Goal: Task Accomplishment & Management: Manage account settings

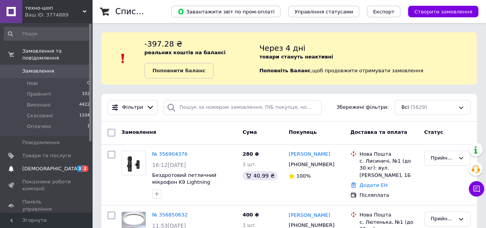
click at [86, 165] on span "2" at bounding box center [85, 168] width 6 height 7
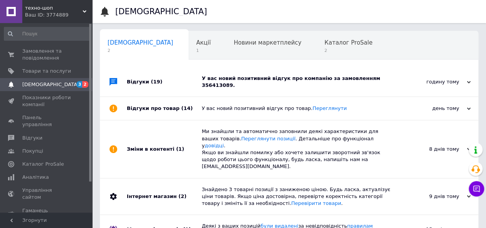
scroll to position [0, 2]
click at [223, 77] on div "У вас новий позитивний відгук про компанію за замовленням 356413089." at bounding box center [298, 82] width 192 height 14
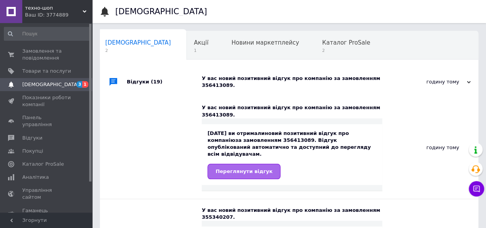
click at [234, 168] on span "Переглянути відгук" at bounding box center [244, 171] width 57 height 6
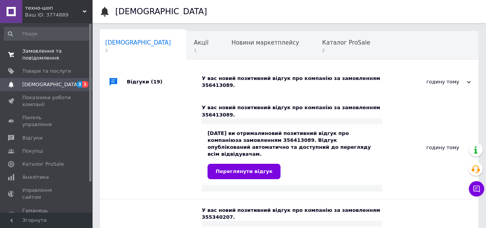
click at [33, 52] on span "Замовлення та повідомлення" at bounding box center [46, 55] width 49 height 14
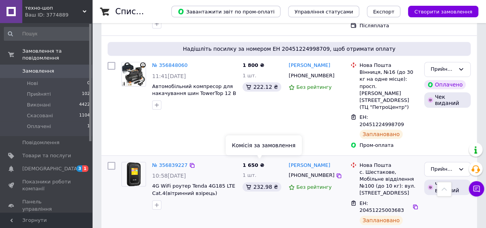
scroll to position [346, 0]
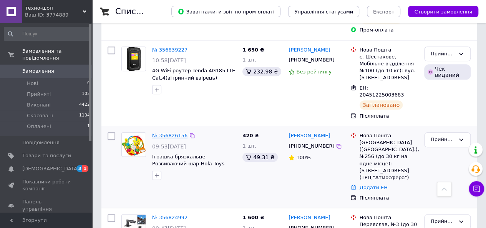
click at [168, 133] on link "№ 356826156" at bounding box center [169, 136] width 35 height 6
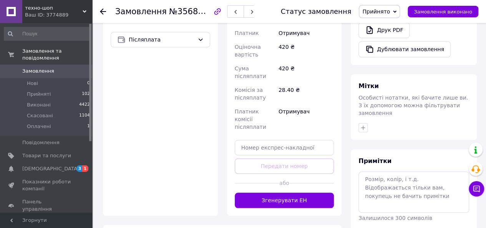
scroll to position [311, 0]
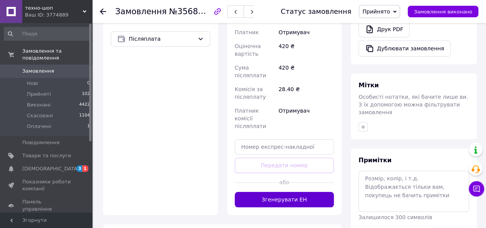
click at [271, 192] on button "Згенерувати ЕН" at bounding box center [285, 199] width 100 height 15
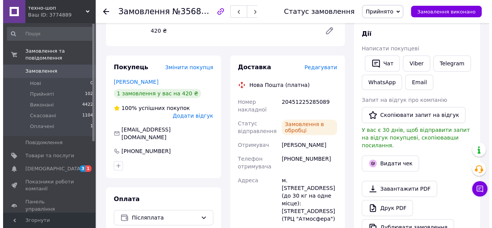
scroll to position [80, 0]
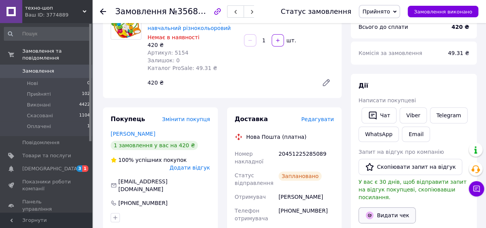
click at [381, 207] on button "Видати чек" at bounding box center [387, 215] width 57 height 16
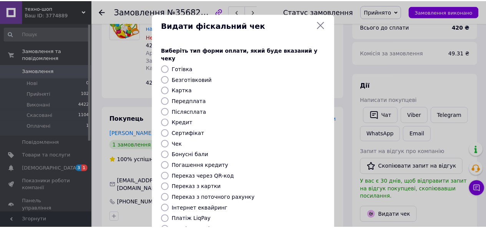
scroll to position [102, 0]
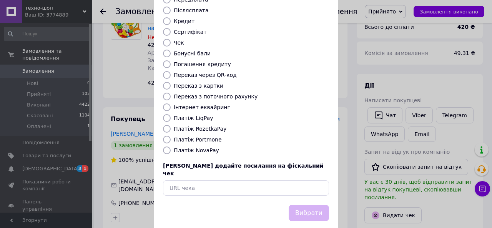
click at [165, 147] on input "Платіж NovaPay" at bounding box center [167, 151] width 8 height 8
radio input "true"
click at [307, 205] on button "Вибрати" at bounding box center [309, 213] width 40 height 17
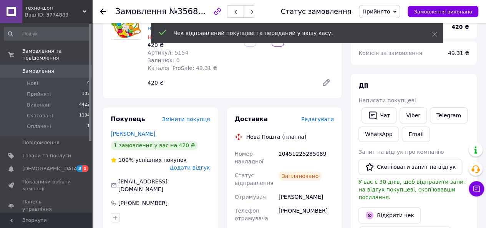
click at [56, 68] on span "Замовлення" at bounding box center [46, 71] width 49 height 7
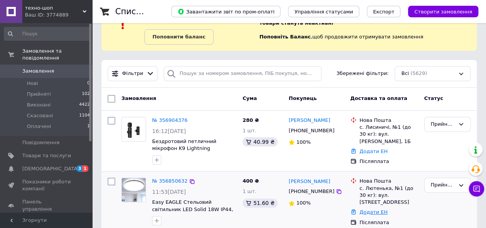
scroll to position [77, 0]
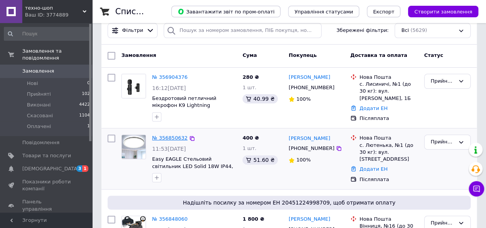
click at [168, 135] on link "№ 356850632" at bounding box center [169, 138] width 35 height 6
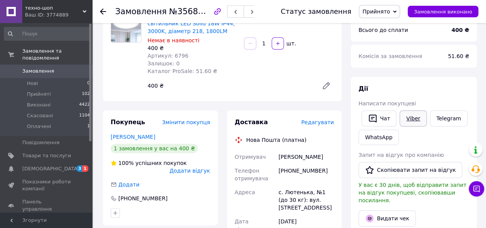
click at [410, 116] on link "Viber" at bounding box center [413, 118] width 27 height 16
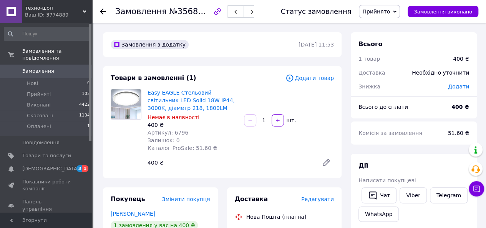
click at [59, 68] on span "Замовлення" at bounding box center [46, 71] width 49 height 7
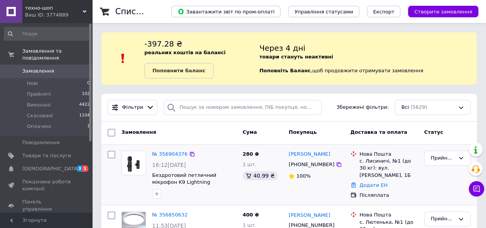
scroll to position [77, 0]
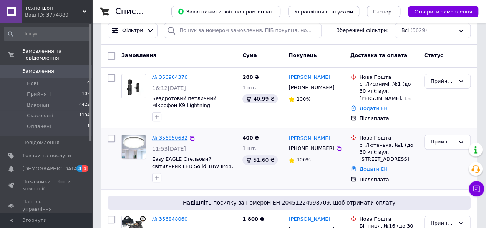
click at [170, 137] on link "№ 356850632" at bounding box center [169, 138] width 35 height 6
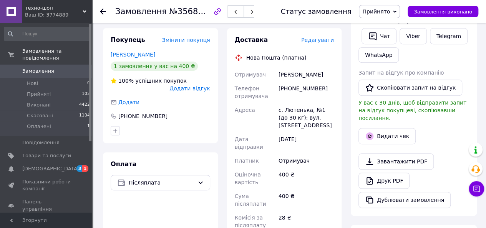
scroll to position [326, 0]
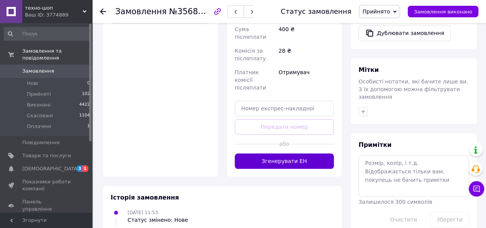
click at [283, 153] on button "Згенерувати ЕН" at bounding box center [285, 160] width 100 height 15
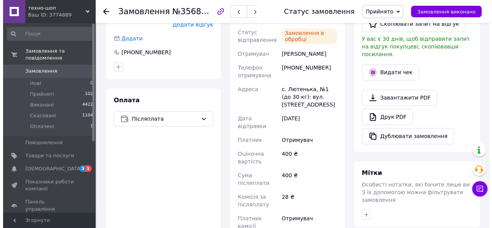
scroll to position [134, 0]
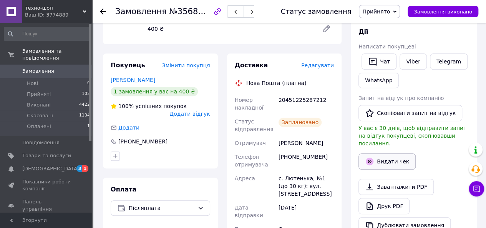
click at [389, 153] on button "Видати чек" at bounding box center [387, 161] width 57 height 16
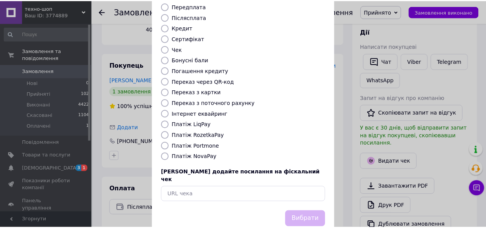
scroll to position [102, 0]
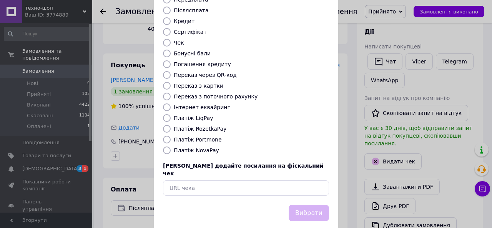
click at [168, 147] on input "Платіж NovaPay" at bounding box center [167, 151] width 8 height 8
radio input "true"
click at [302, 205] on button "Вибрати" at bounding box center [309, 213] width 40 height 17
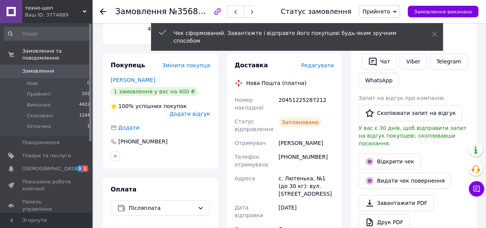
click at [26, 68] on span "Замовлення" at bounding box center [38, 71] width 32 height 7
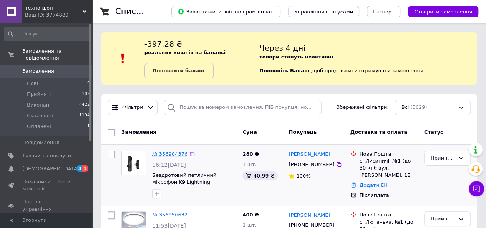
click at [165, 154] on link "№ 356904376" at bounding box center [169, 154] width 35 height 6
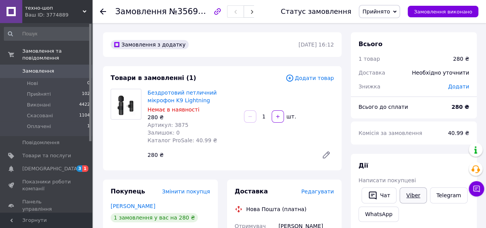
click at [411, 194] on link "Viber" at bounding box center [413, 195] width 27 height 16
drag, startPoint x: 181, startPoint y: 101, endPoint x: 147, endPoint y: 94, distance: 34.5
click at [147, 94] on div "Бездротовий петличний мікрофон K9 Lightning Немає в наявності 280 ₴ Артикул: 38…" at bounding box center [193, 116] width 97 height 58
copy link "Бездротовий петличний мікрофон K9 Lightning"
click at [45, 68] on span "Замовлення" at bounding box center [38, 71] width 32 height 7
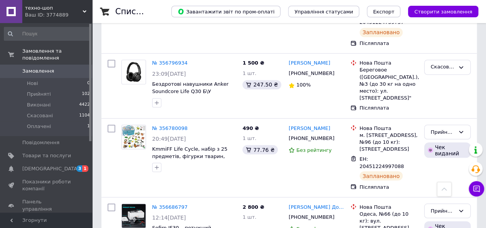
scroll to position [654, 0]
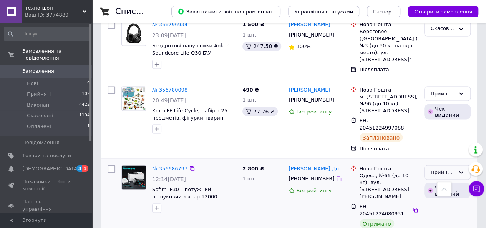
click at [463, 169] on icon at bounding box center [461, 172] width 6 height 6
click at [432, 181] on li "Виконано" at bounding box center [448, 188] width 46 height 14
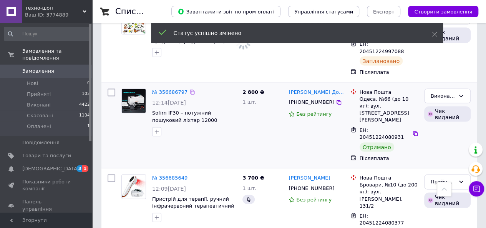
scroll to position [731, 0]
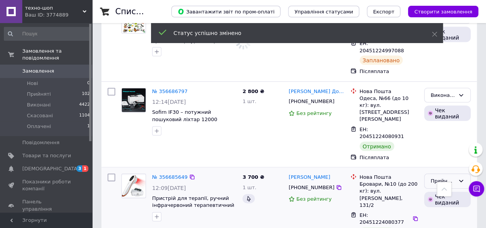
click at [461, 178] on icon at bounding box center [461, 181] width 6 height 6
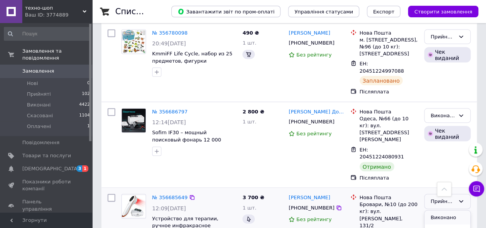
click at [443, 210] on li "Виконано" at bounding box center [448, 217] width 46 height 14
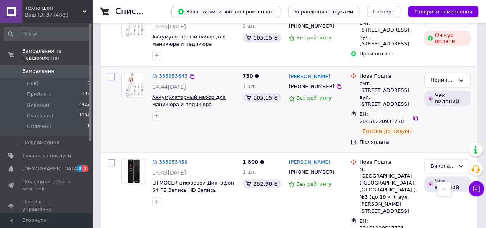
scroll to position [3307, 0]
